Goal: Browse casually: Explore the website without a specific task or goal

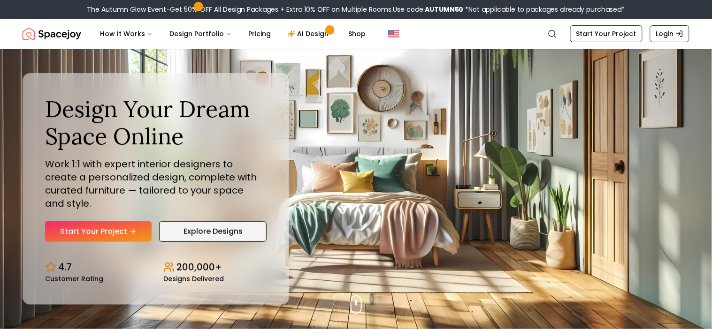
click at [166, 228] on div "Start Your Project Explore Designs" at bounding box center [155, 231] width 221 height 21
click at [166, 227] on link "Explore Designs" at bounding box center [212, 231] width 107 height 21
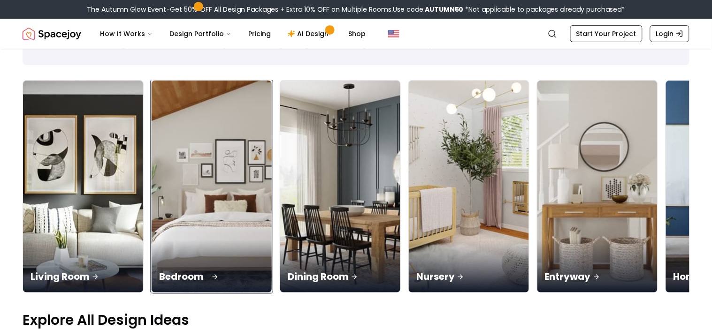
click at [224, 235] on img at bounding box center [212, 187] width 126 height 223
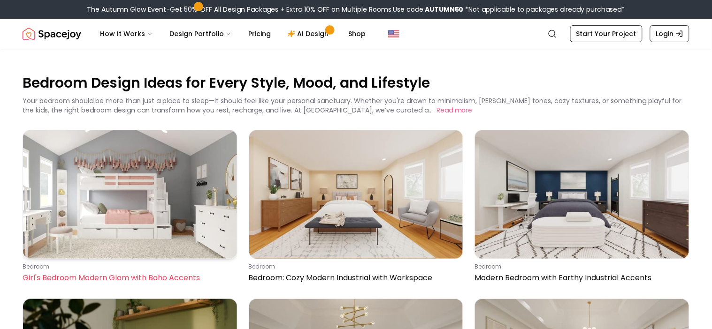
click at [136, 144] on img at bounding box center [130, 194] width 214 height 128
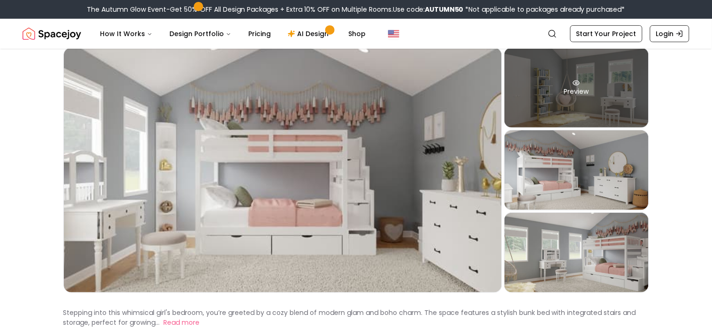
scroll to position [76, 0]
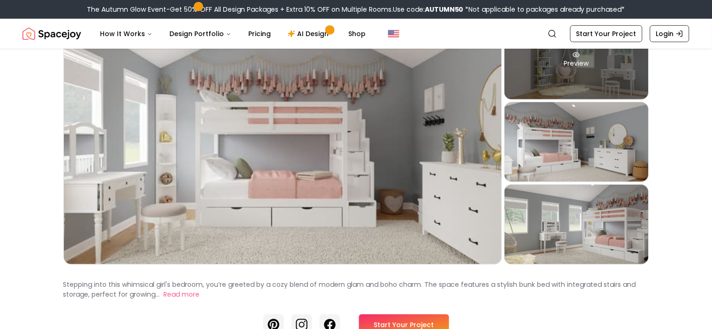
click at [566, 152] on div "Preview" at bounding box center [576, 142] width 144 height 80
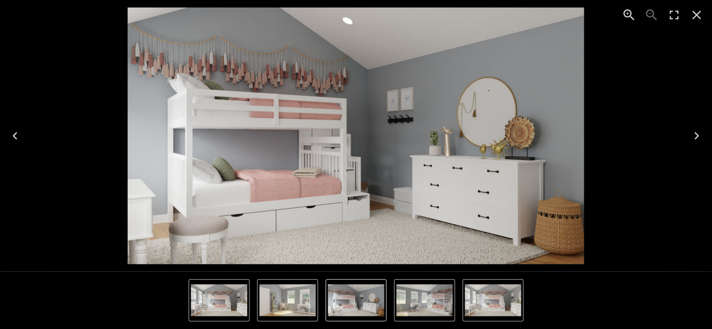
click at [380, 188] on img "3 of 4" at bounding box center [356, 136] width 456 height 257
